Goal: Task Accomplishment & Management: Complete application form

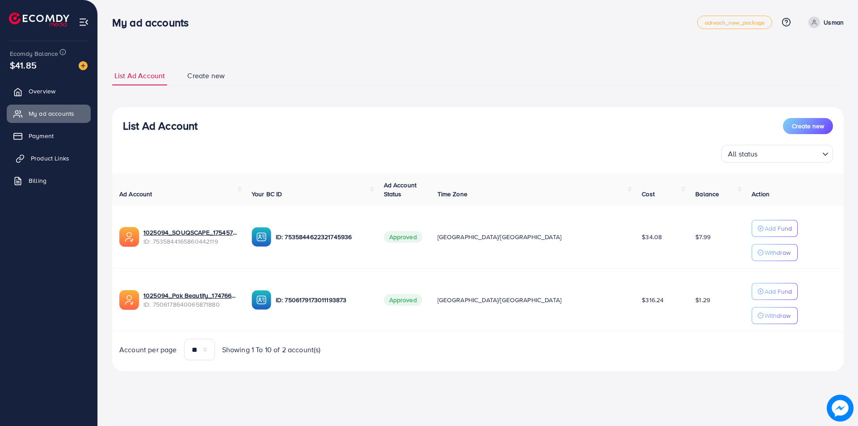
click at [51, 166] on link "Product Links" at bounding box center [49, 158] width 84 height 18
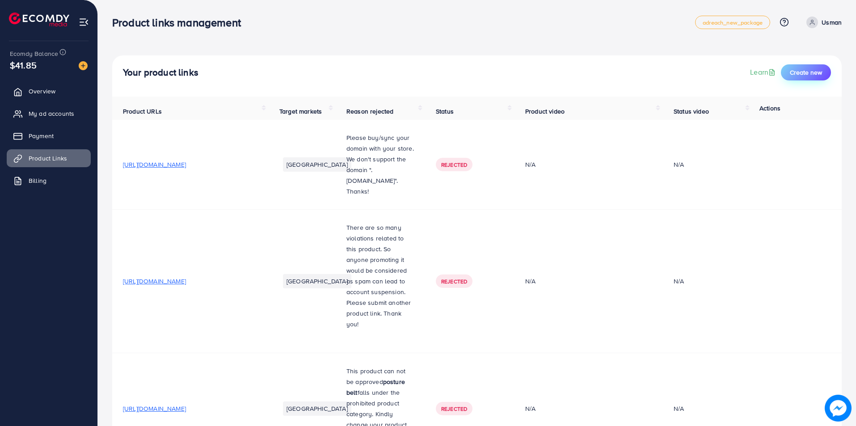
click at [816, 73] on span "Create new" at bounding box center [806, 72] width 32 height 9
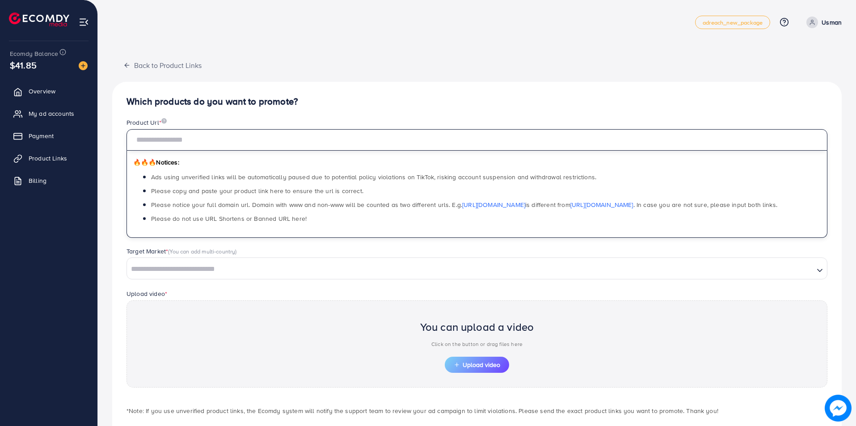
click at [161, 133] on input "text" at bounding box center [476, 139] width 701 height 21
paste input "**********"
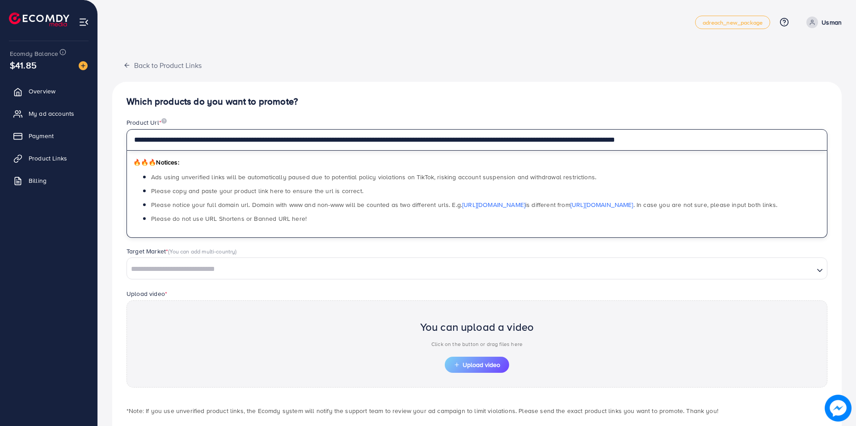
type input "**********"
click at [160, 272] on input "Search for option" at bounding box center [470, 269] width 685 height 14
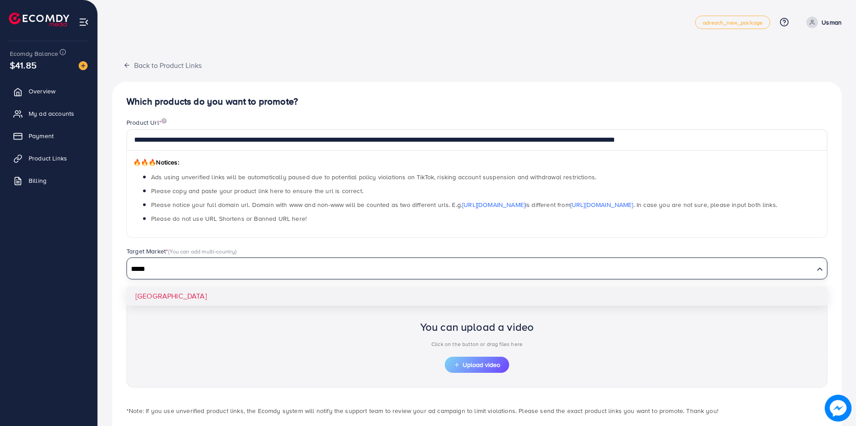
type input "*****"
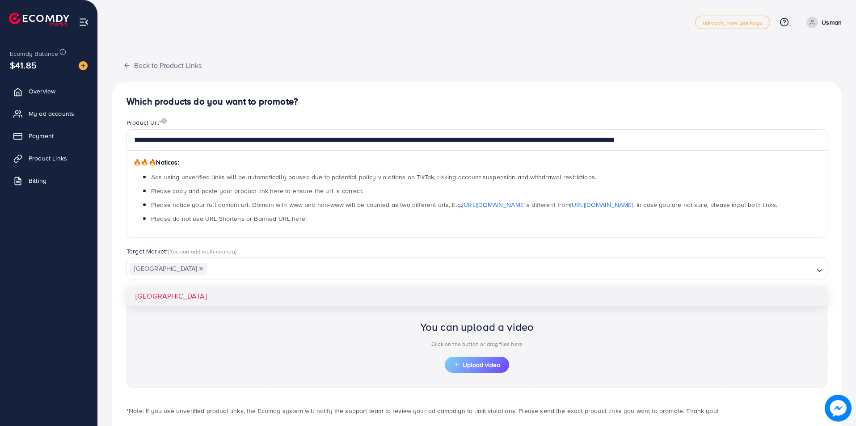
click at [157, 297] on div "**********" at bounding box center [476, 269] width 729 height 375
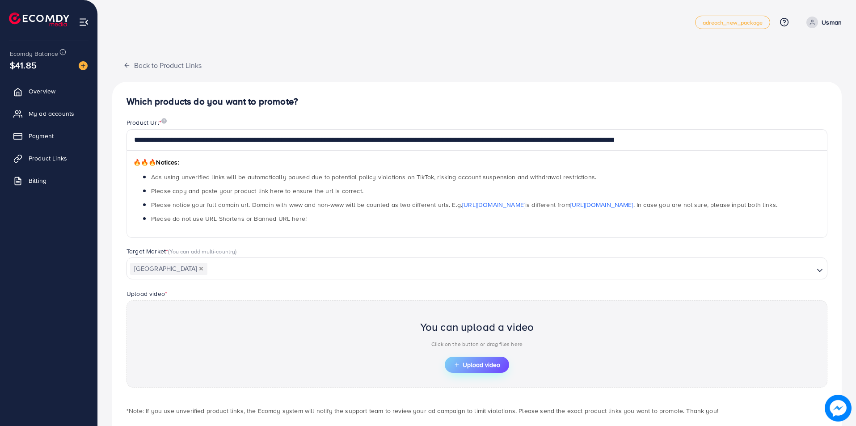
click at [482, 366] on span "Upload video" at bounding box center [477, 365] width 46 height 6
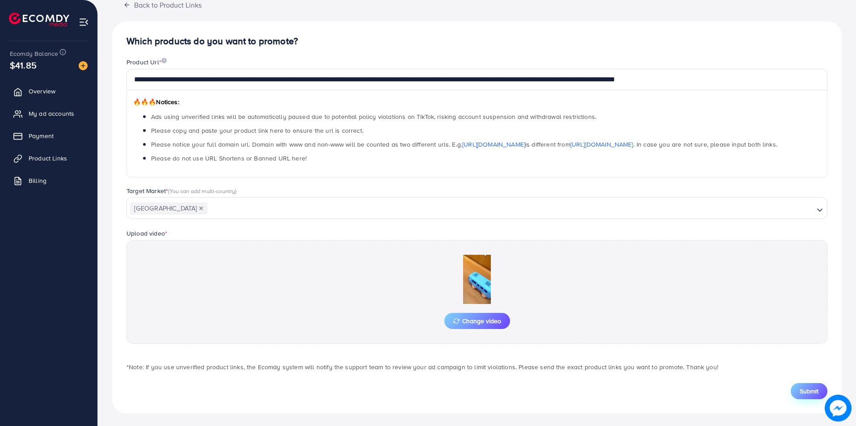
scroll to position [62, 0]
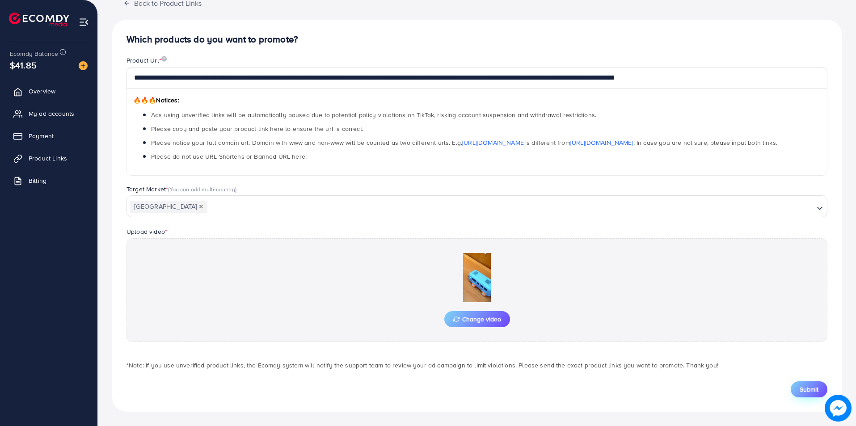
click at [805, 394] on button "Submit" at bounding box center [809, 389] width 37 height 16
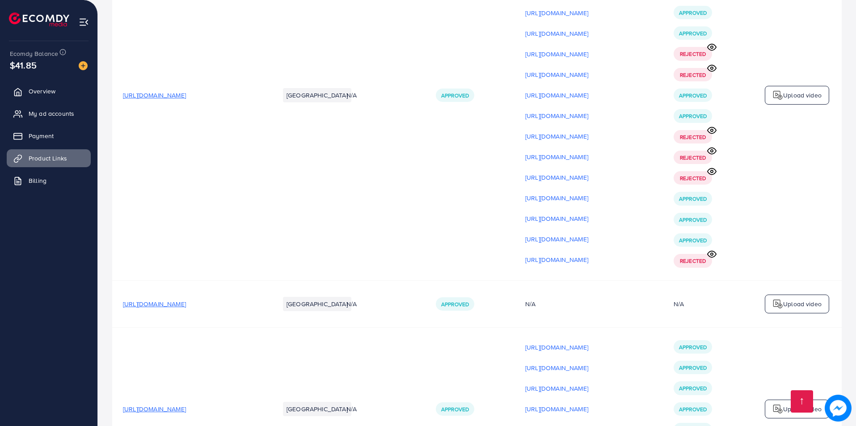
scroll to position [10453, 0]
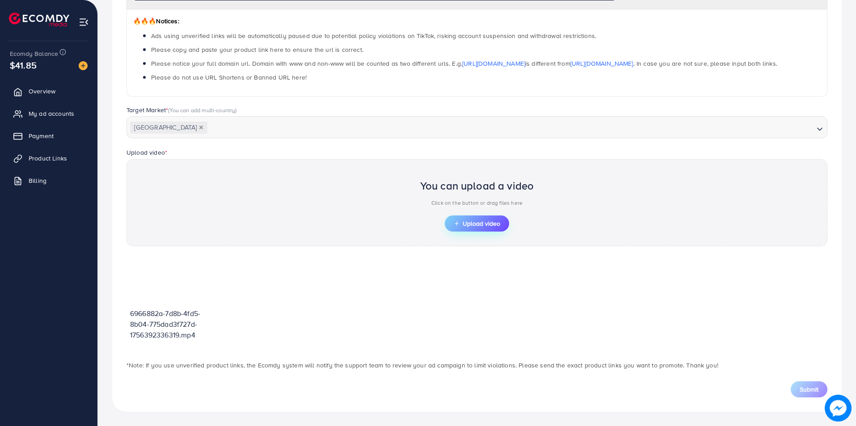
click at [482, 221] on span "Upload video" at bounding box center [477, 223] width 46 height 6
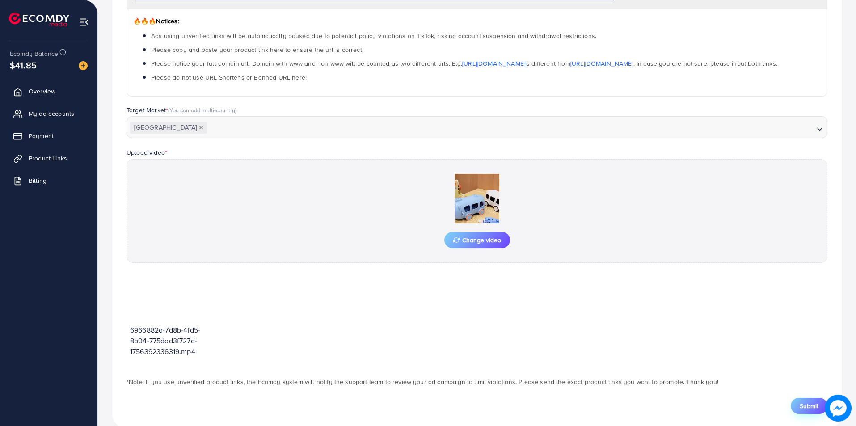
click at [809, 402] on span "Submit" at bounding box center [809, 405] width 19 height 9
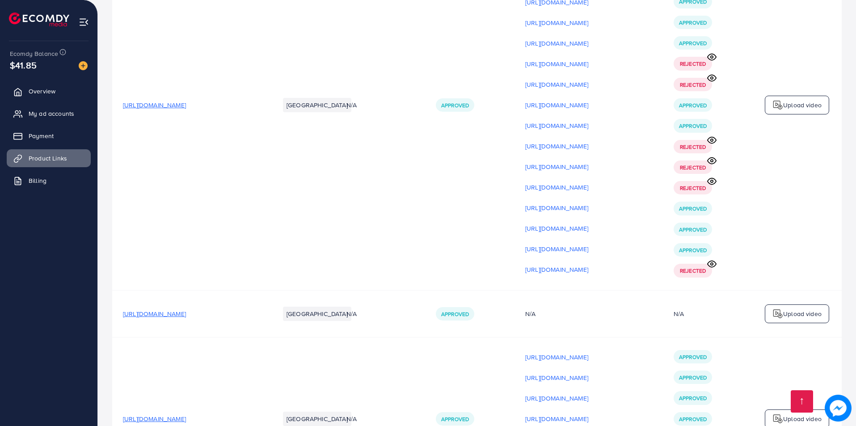
scroll to position [10454, 0]
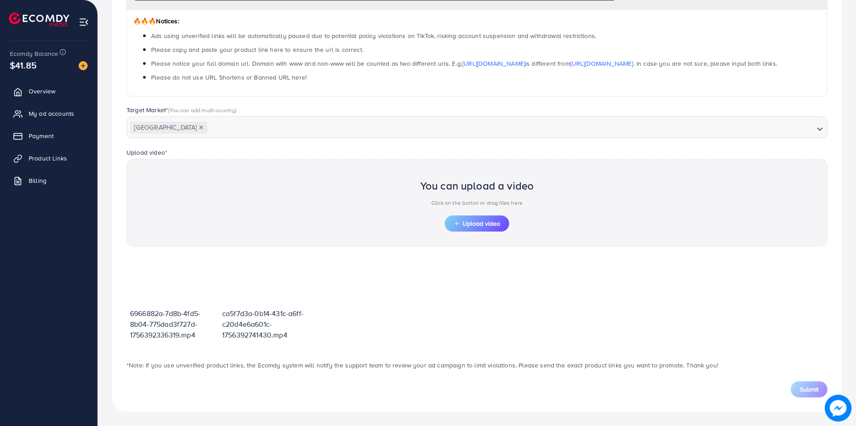
scroll to position [141, 0]
click at [486, 223] on span "Upload video" at bounding box center [477, 223] width 46 height 6
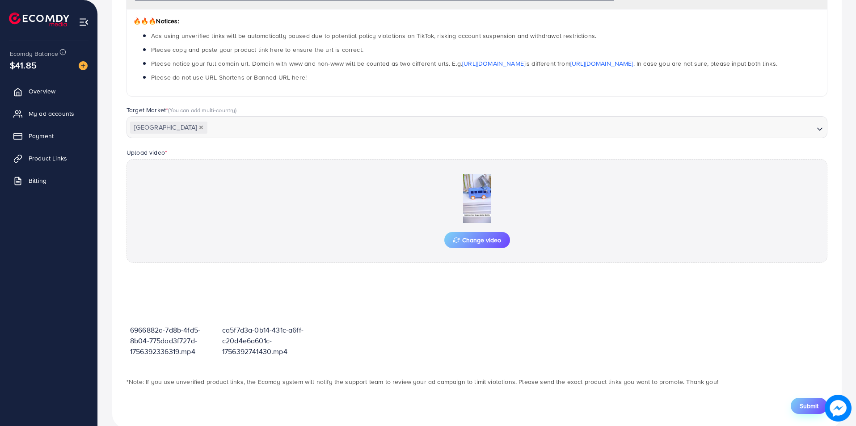
click at [805, 405] on span "Submit" at bounding box center [809, 405] width 19 height 9
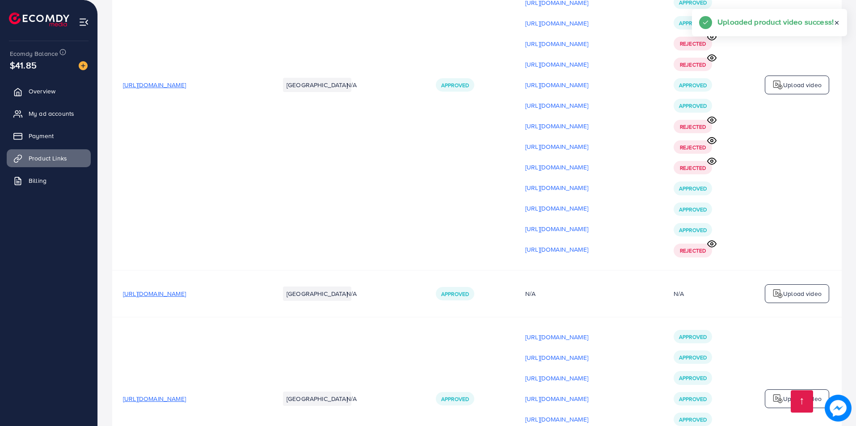
scroll to position [10486, 0]
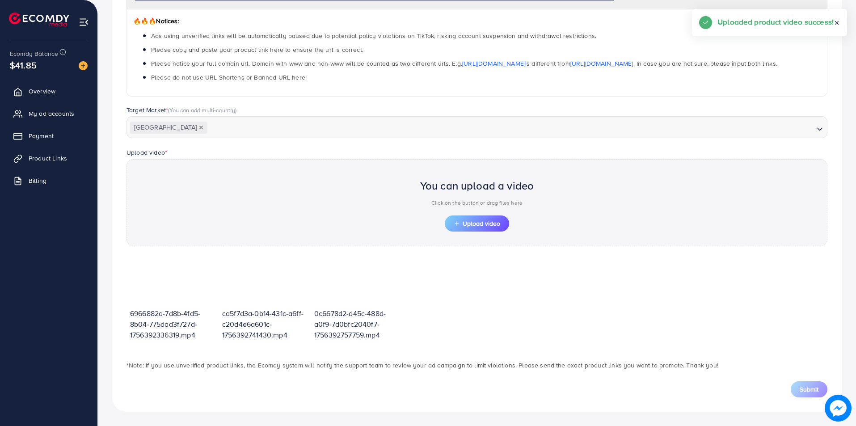
scroll to position [141, 0]
click at [485, 220] on span "Upload video" at bounding box center [477, 223] width 46 height 6
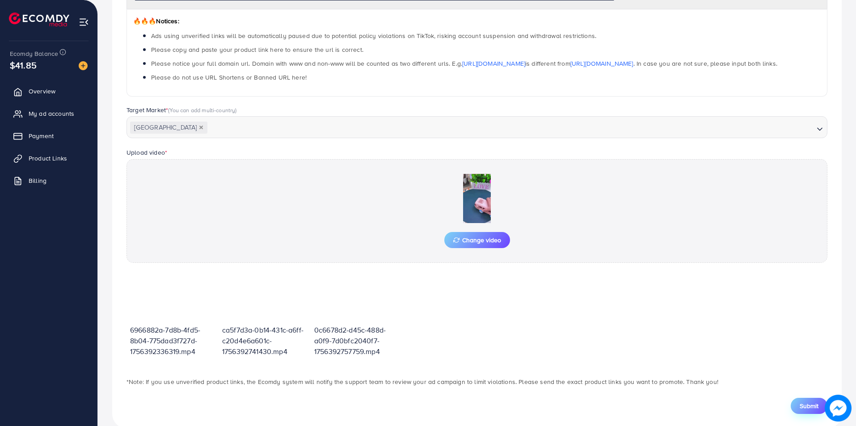
click at [800, 403] on span "Submit" at bounding box center [809, 405] width 19 height 9
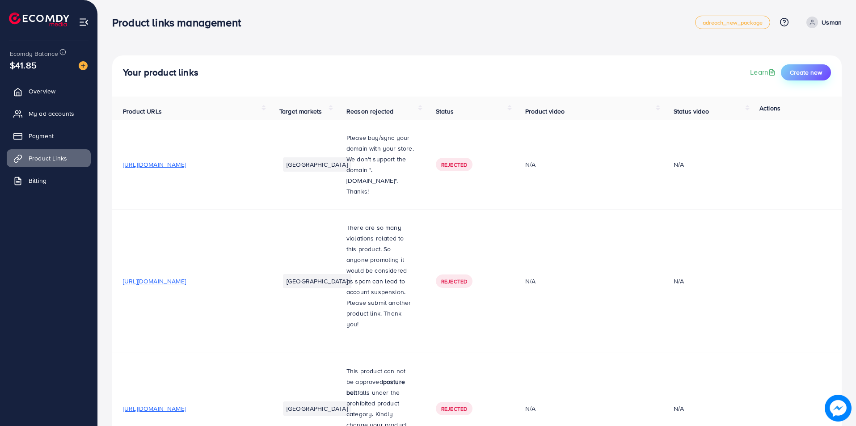
click at [816, 73] on span "Create new" at bounding box center [806, 72] width 32 height 9
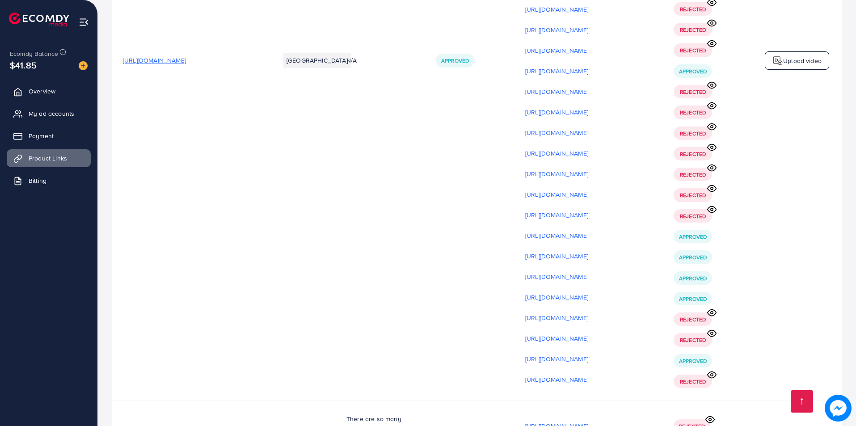
scroll to position [10507, 0]
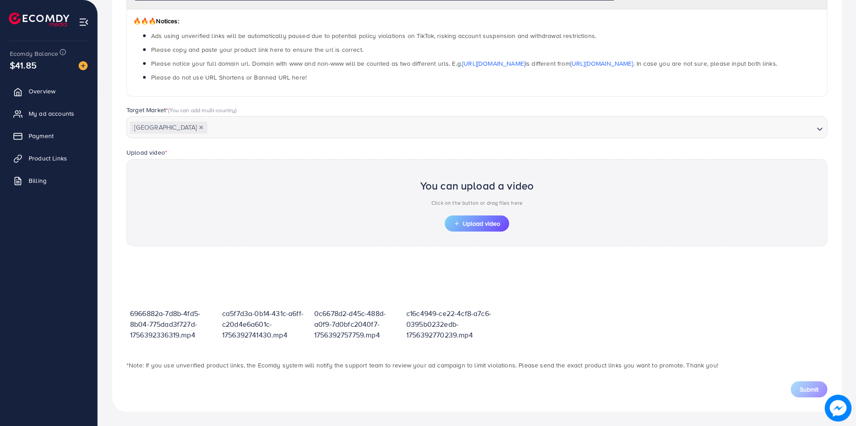
scroll to position [141, 0]
click at [478, 218] on button "Upload video" at bounding box center [477, 223] width 64 height 16
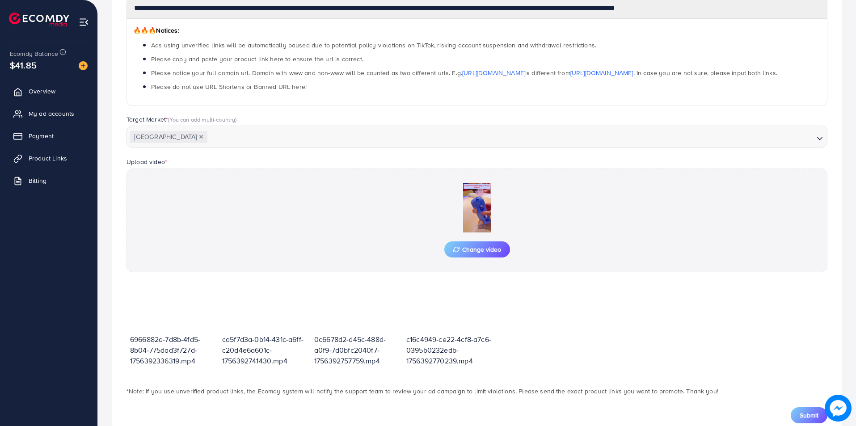
scroll to position [158, 0]
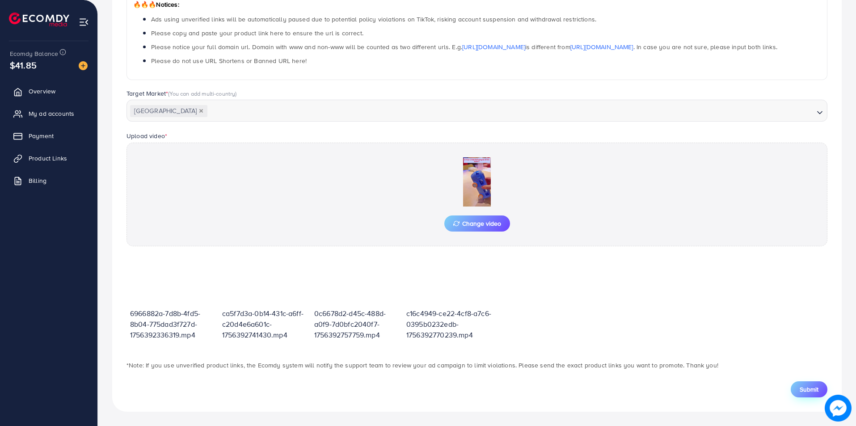
click at [807, 383] on button "Submit" at bounding box center [809, 389] width 37 height 16
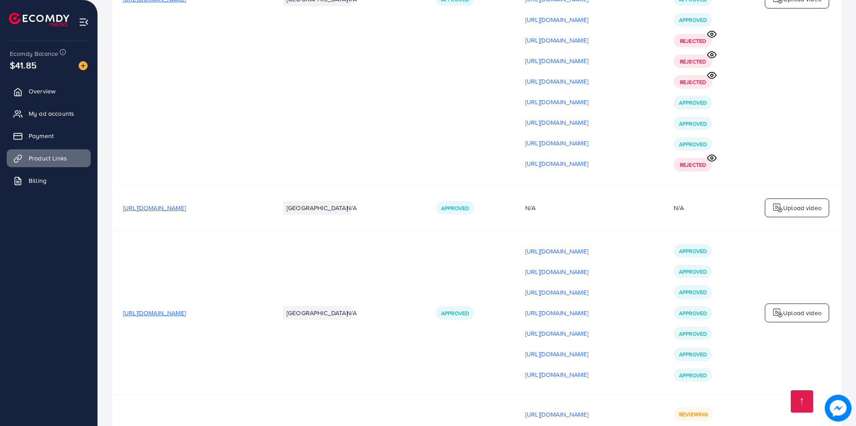
scroll to position [10528, 0]
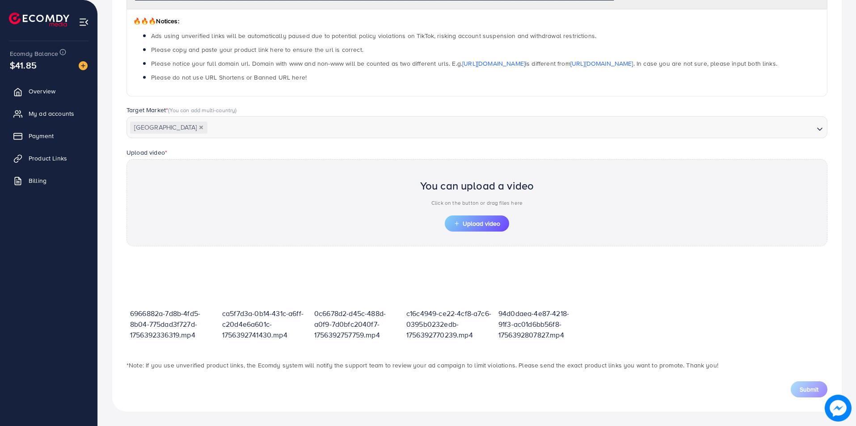
scroll to position [141, 0]
click at [483, 219] on button "Upload video" at bounding box center [477, 223] width 64 height 16
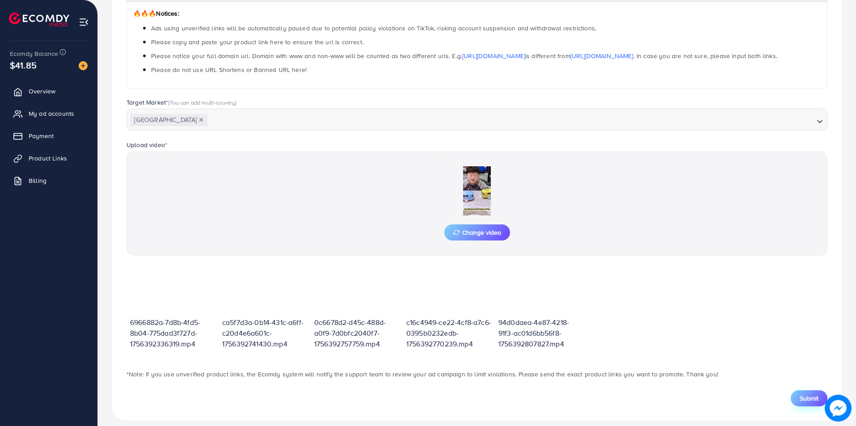
scroll to position [158, 0]
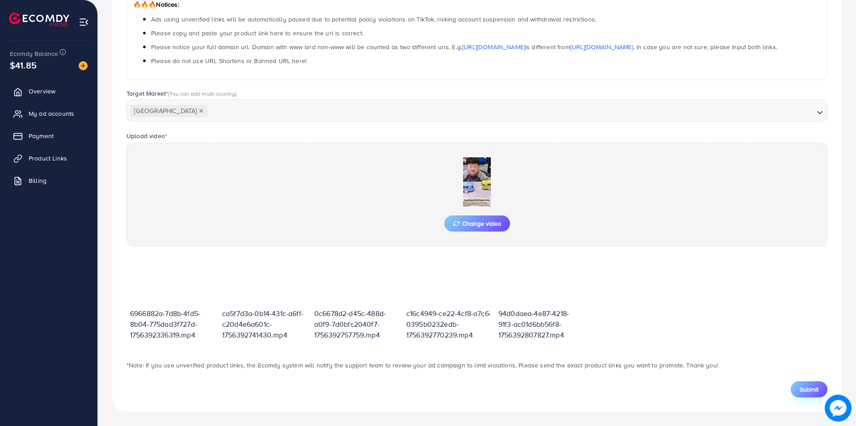
click at [802, 387] on span "Submit" at bounding box center [809, 389] width 19 height 9
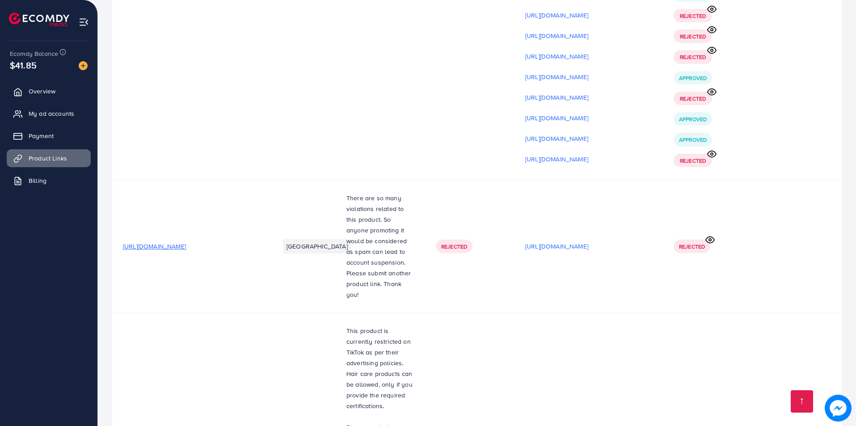
scroll to position [10549, 0]
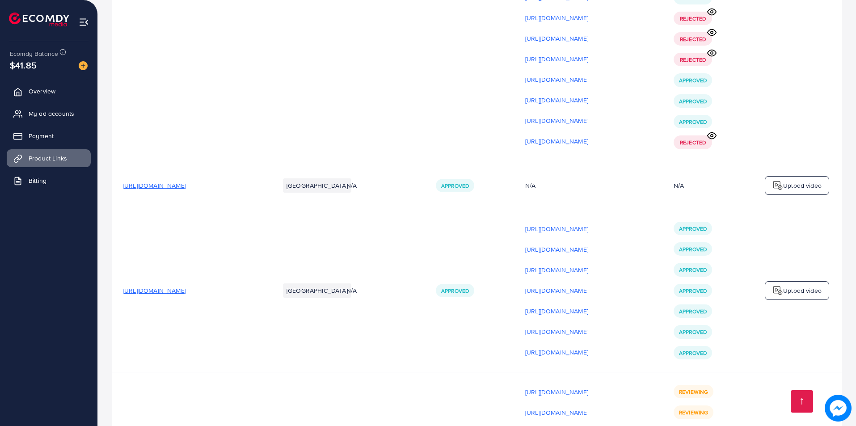
click at [691, 425] on span "Reviewing" at bounding box center [693, 434] width 29 height 8
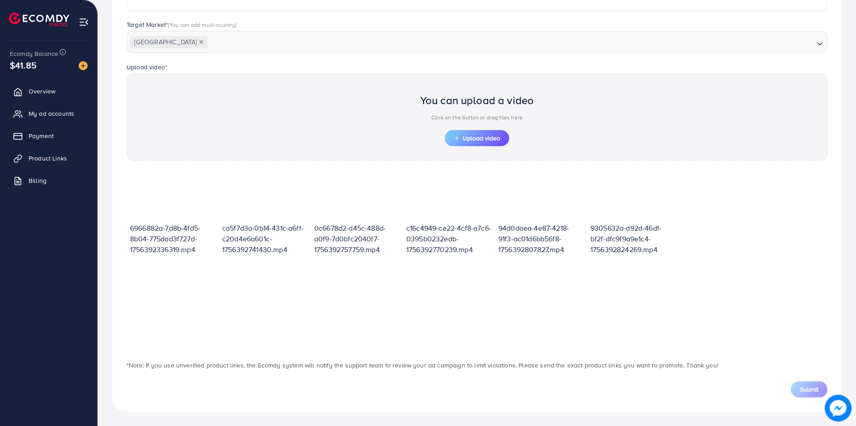
scroll to position [227, 0]
click at [489, 140] on span "Upload video" at bounding box center [477, 138] width 46 height 6
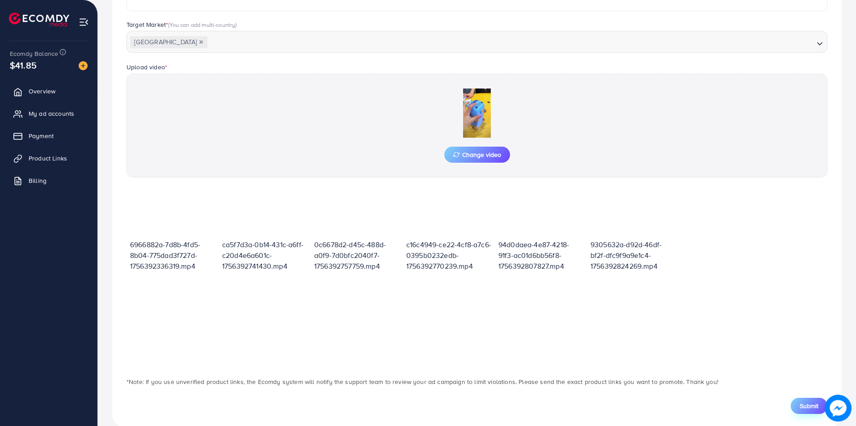
click at [809, 405] on span "Submit" at bounding box center [809, 405] width 19 height 9
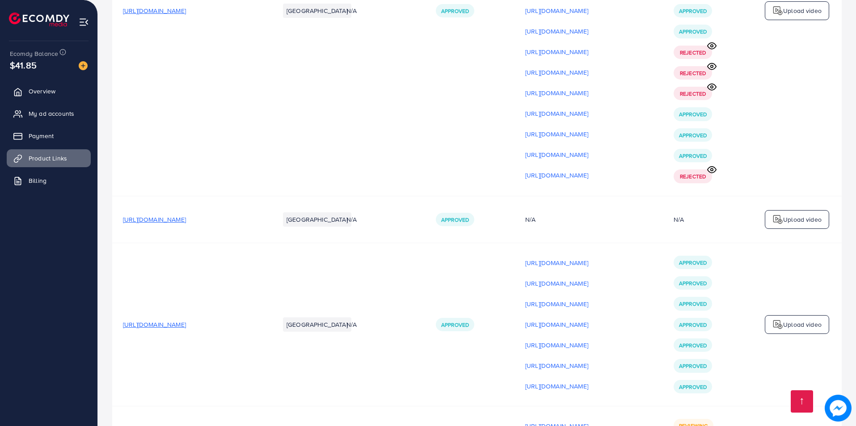
scroll to position [10569, 0]
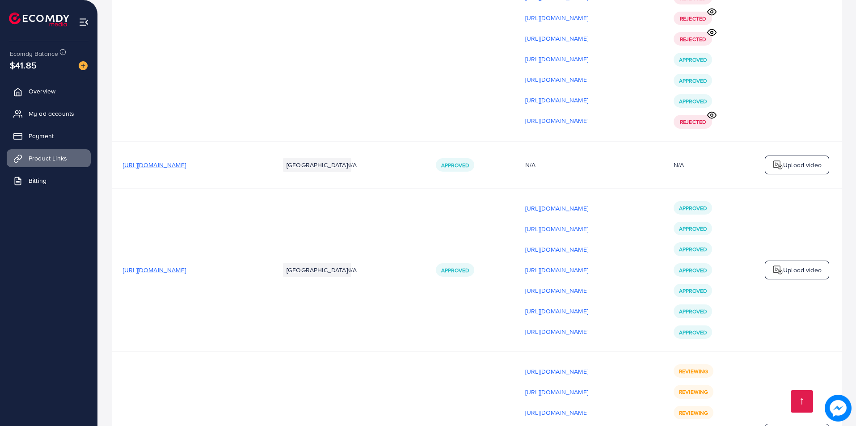
click at [799, 351] on td "Upload video" at bounding box center [796, 432] width 89 height 163
click at [796, 425] on p "Upload video" at bounding box center [802, 433] width 38 height 11
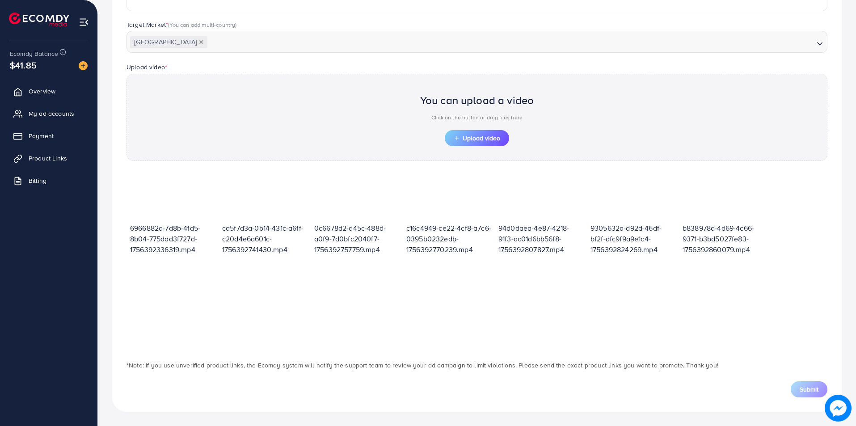
scroll to position [227, 0]
click at [489, 144] on button "Upload video" at bounding box center [477, 138] width 64 height 16
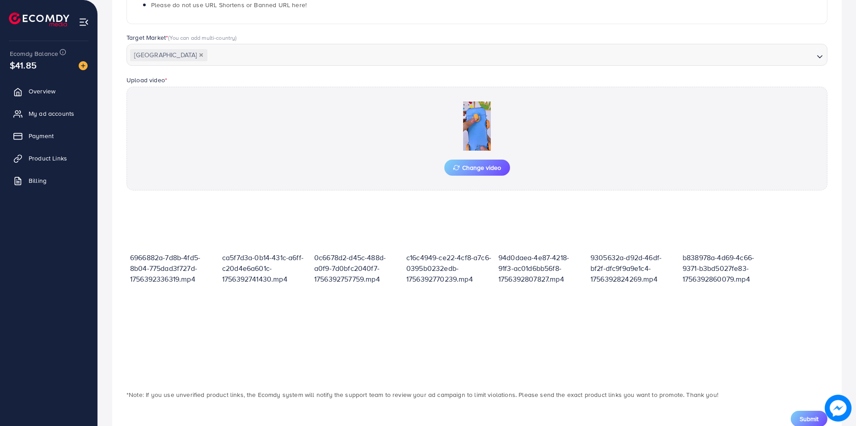
scroll to position [243, 0]
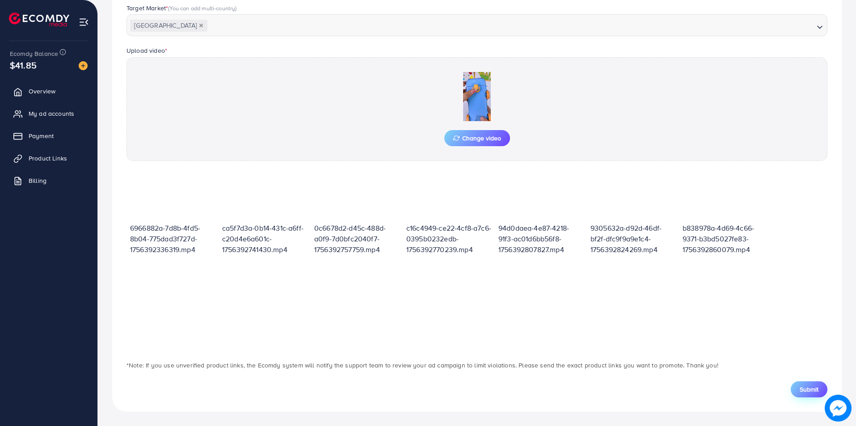
click at [807, 392] on span "Submit" at bounding box center [809, 389] width 19 height 9
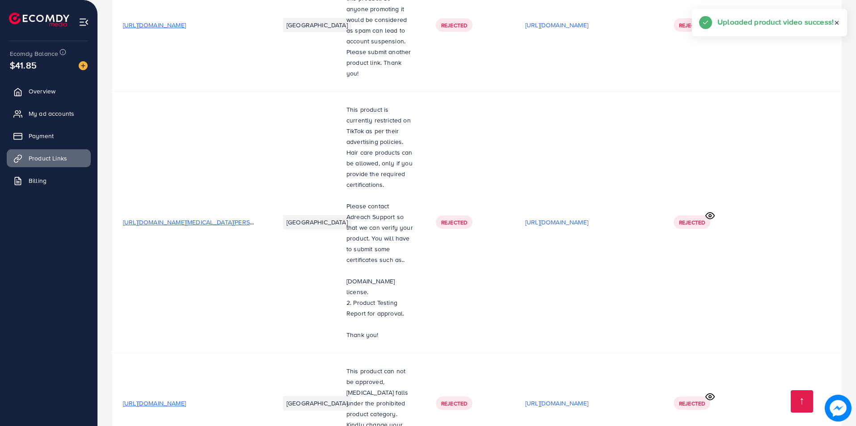
scroll to position [10590, 0]
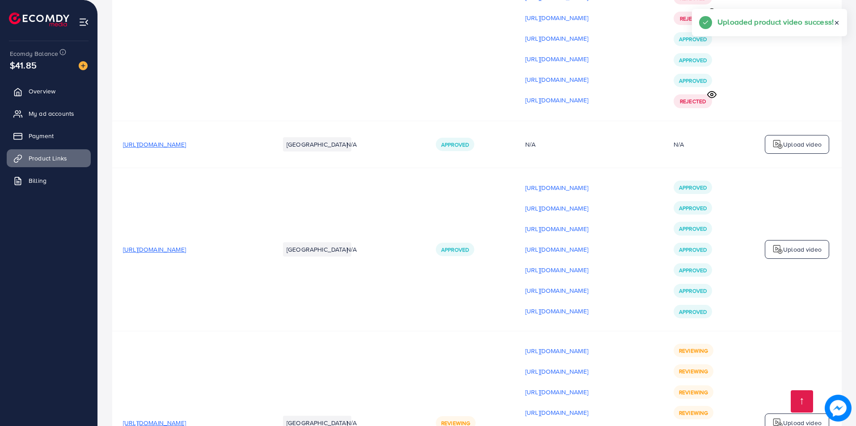
click at [805, 413] on div "Upload video" at bounding box center [797, 422] width 64 height 19
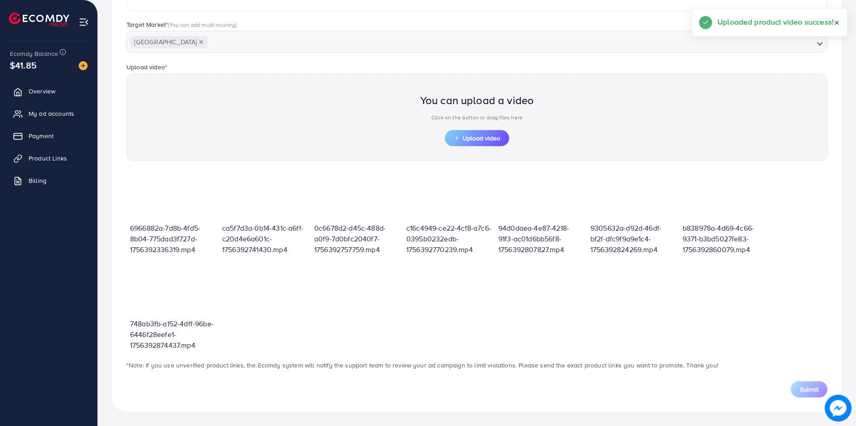
scroll to position [227, 0]
click at [486, 141] on span "Upload video" at bounding box center [477, 138] width 46 height 6
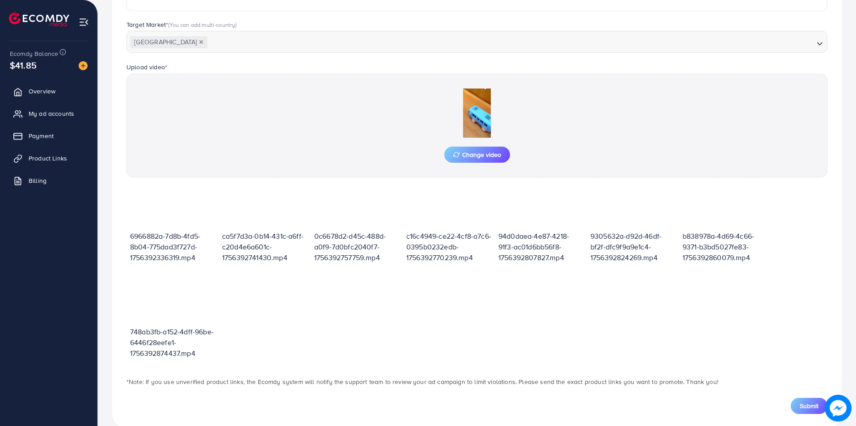
scroll to position [13, 0]
click at [809, 408] on span "Submit" at bounding box center [809, 405] width 19 height 9
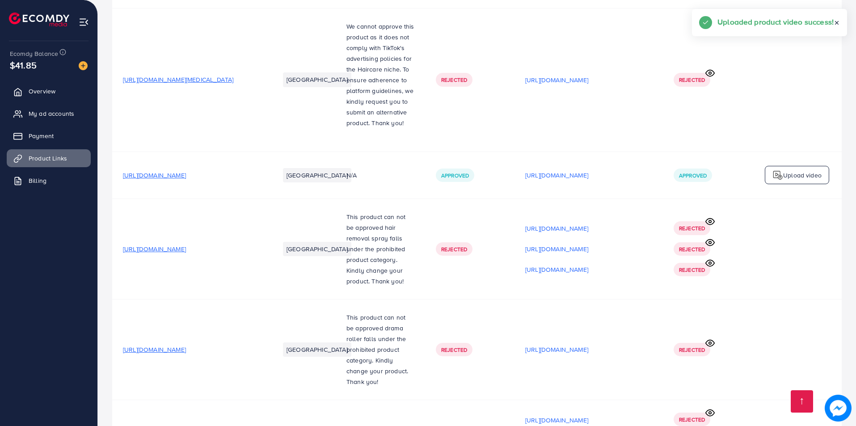
scroll to position [10611, 0]
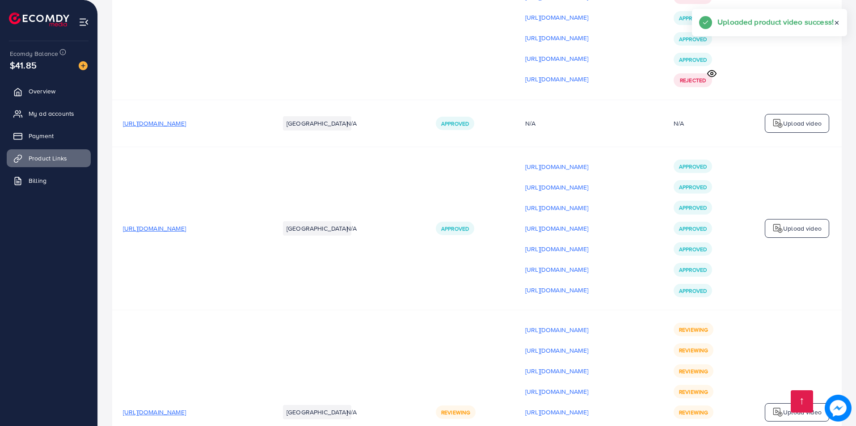
click at [794, 407] on p "Upload video" at bounding box center [802, 412] width 38 height 11
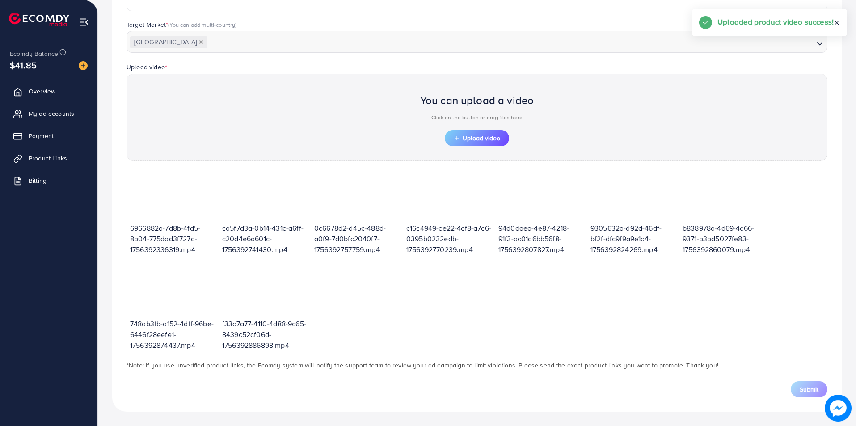
scroll to position [227, 0]
click at [495, 141] on span "Upload video" at bounding box center [477, 138] width 46 height 6
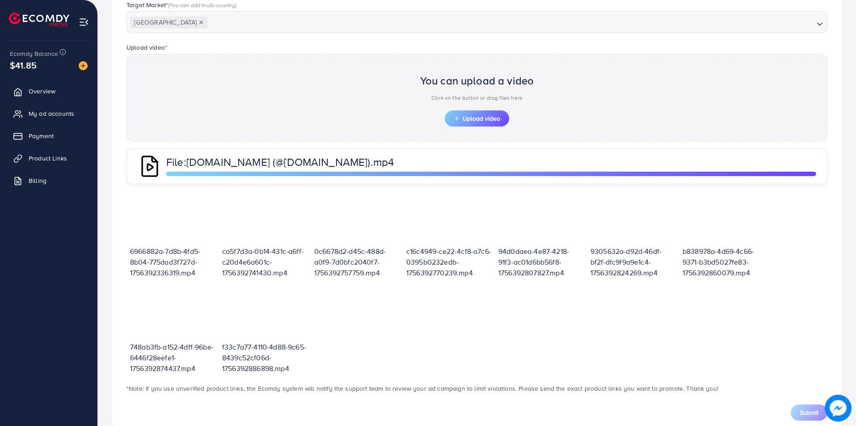
scroll to position [225, 0]
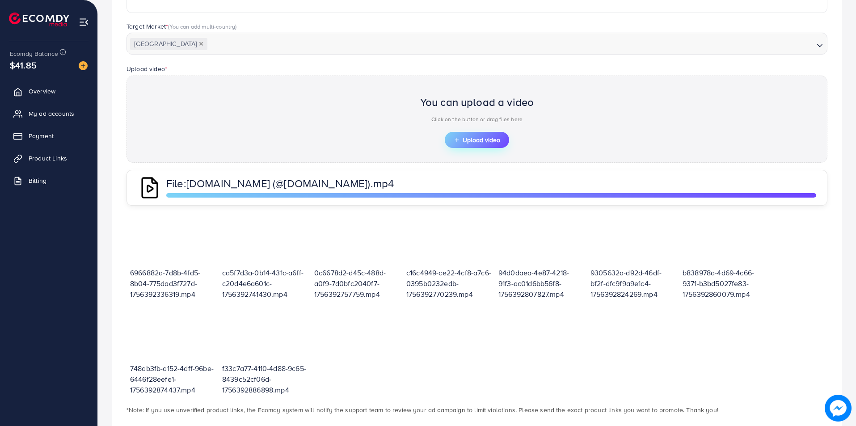
click at [482, 143] on span "Upload video" at bounding box center [477, 140] width 46 height 6
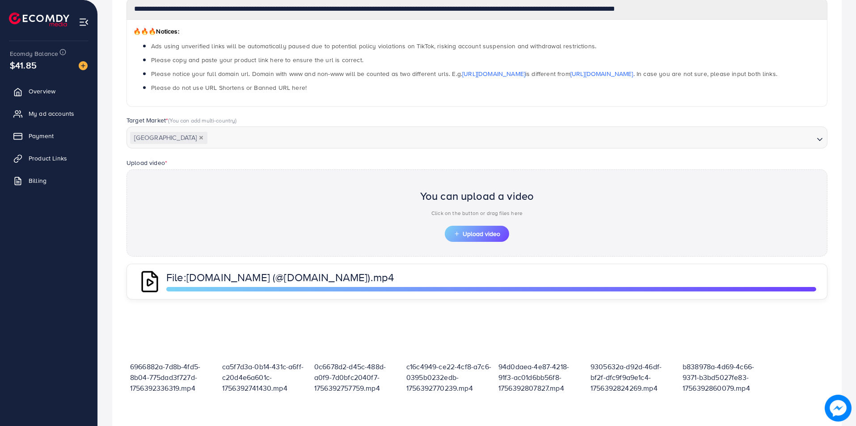
scroll to position [270, 0]
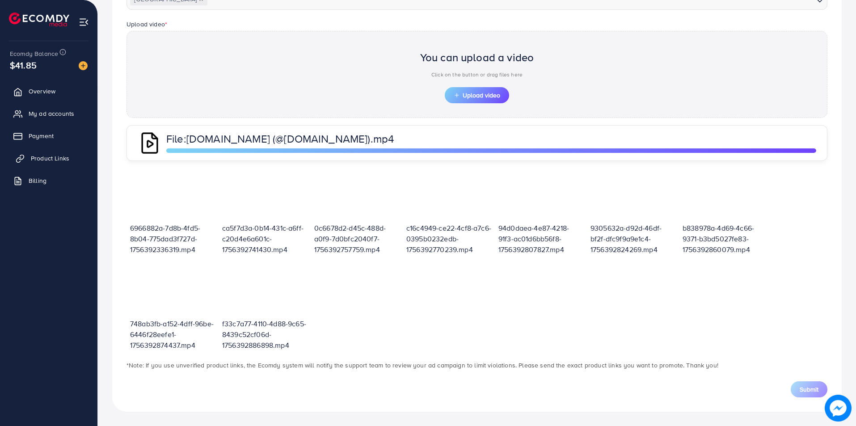
click at [44, 158] on span "Product Links" at bounding box center [50, 158] width 38 height 9
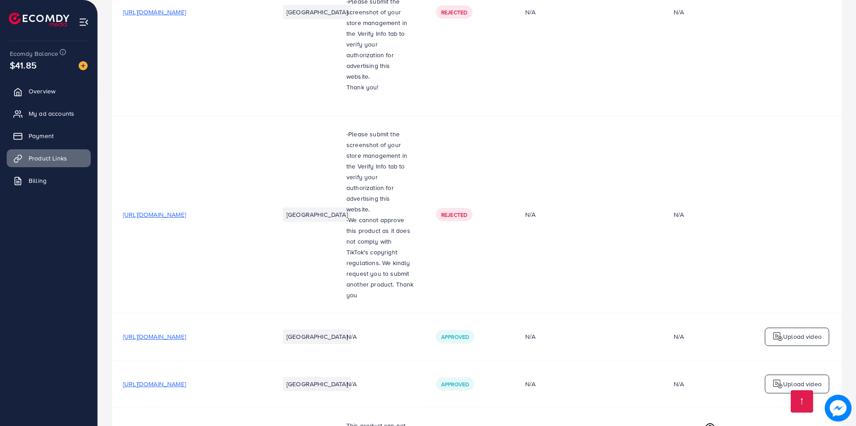
scroll to position [10611, 0]
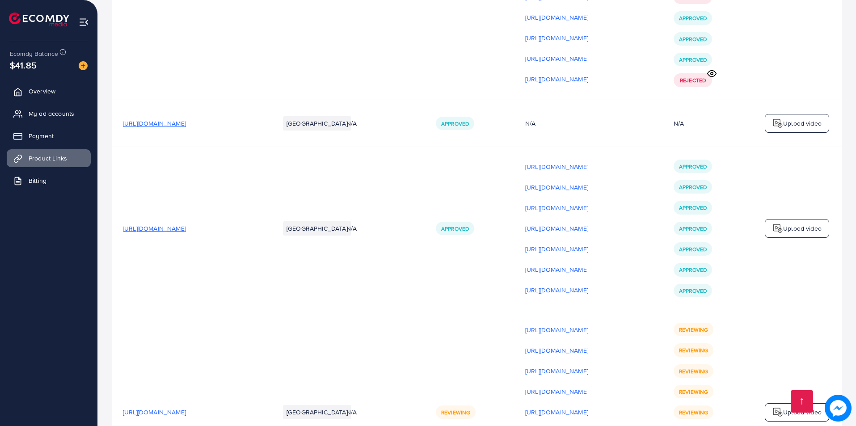
click at [804, 407] on p "Upload video" at bounding box center [802, 412] width 38 height 11
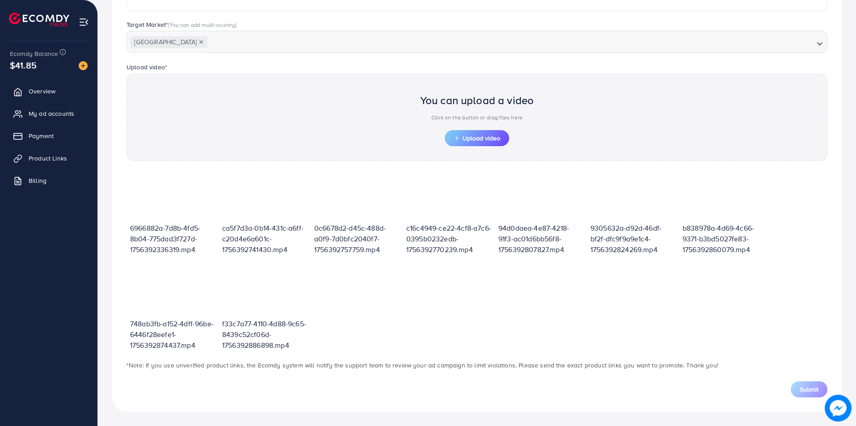
scroll to position [227, 0]
click at [476, 136] on span "Upload video" at bounding box center [477, 138] width 46 height 6
click at [465, 135] on span "Upload video" at bounding box center [477, 138] width 46 height 6
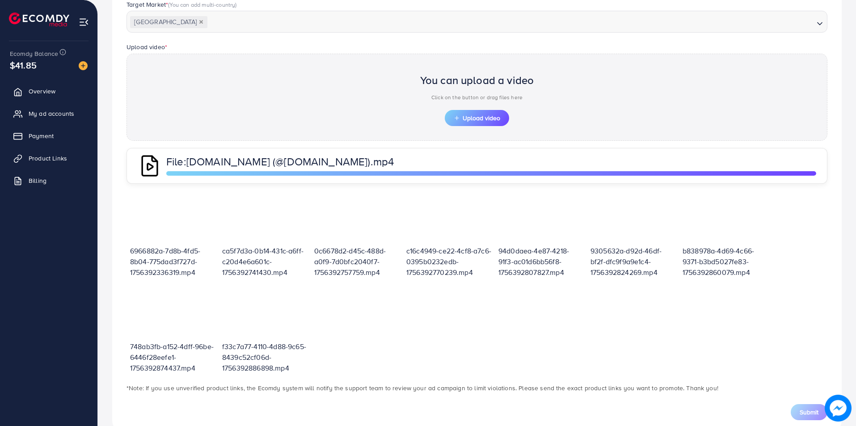
scroll to position [250, 0]
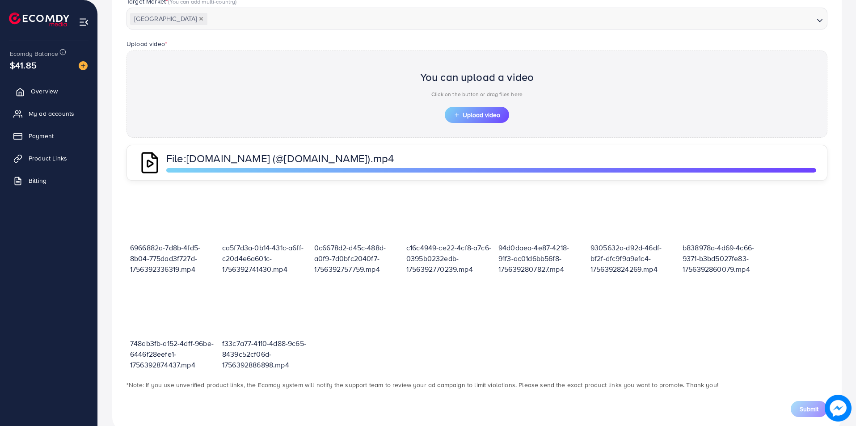
click at [28, 90] on link "Overview" at bounding box center [49, 91] width 84 height 18
